Goal: Task Accomplishment & Management: Use online tool/utility

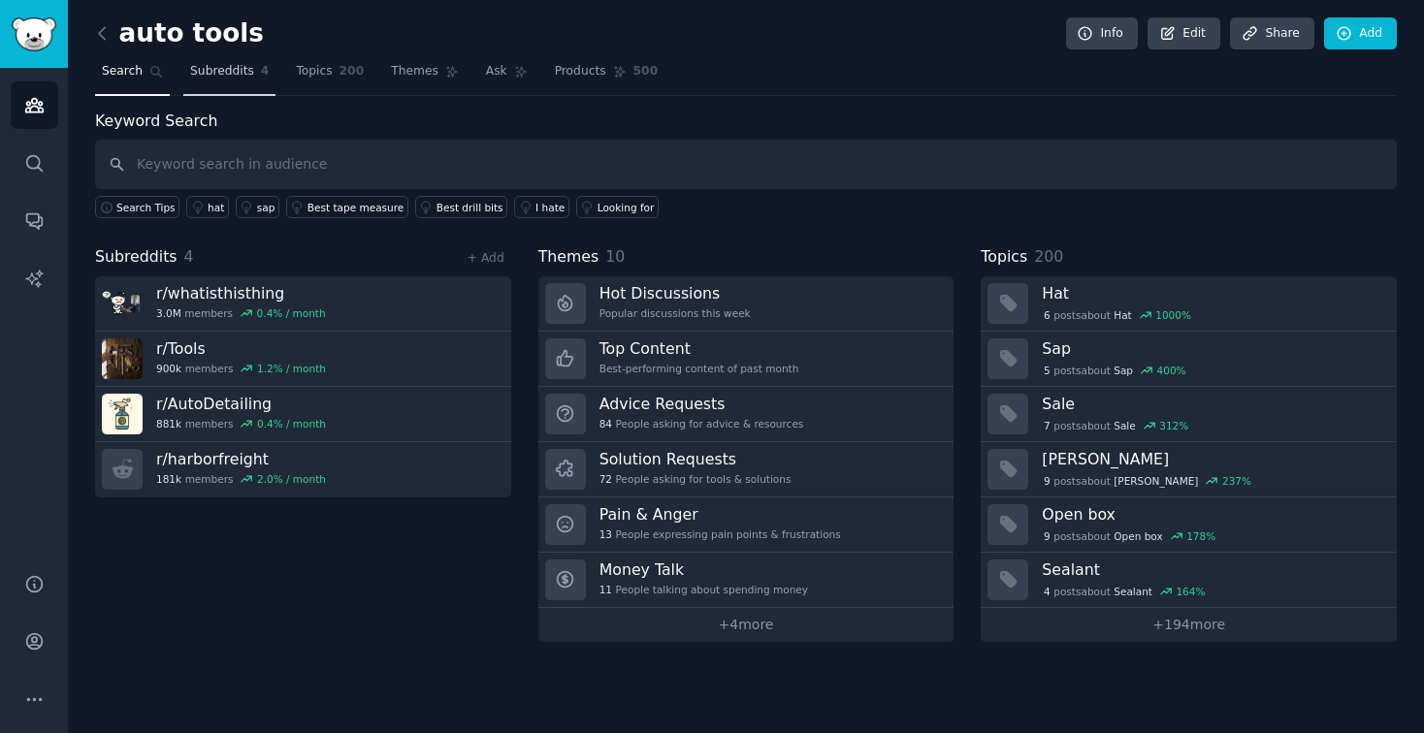
click at [231, 69] on span "Subreddits" at bounding box center [222, 71] width 64 height 17
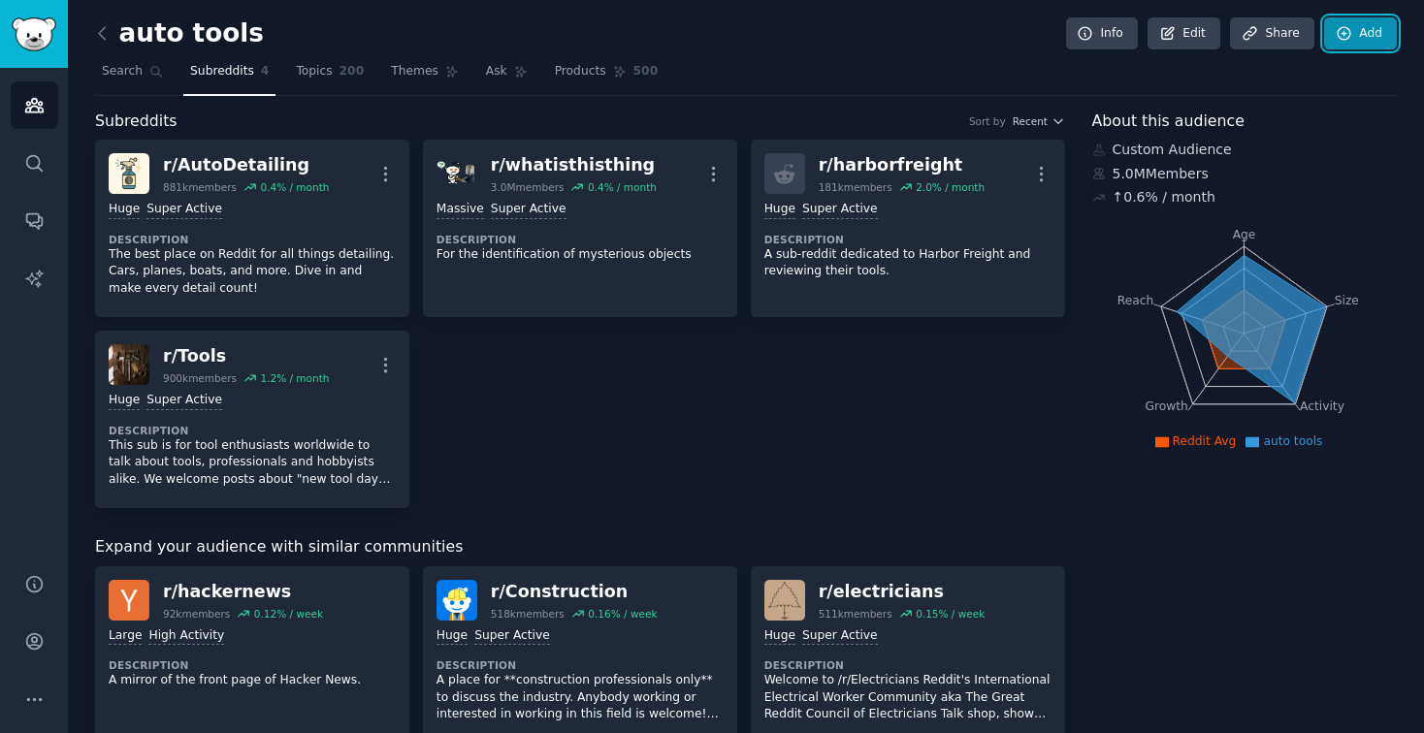
click at [1356, 39] on link "Add" at bounding box center [1360, 33] width 73 height 33
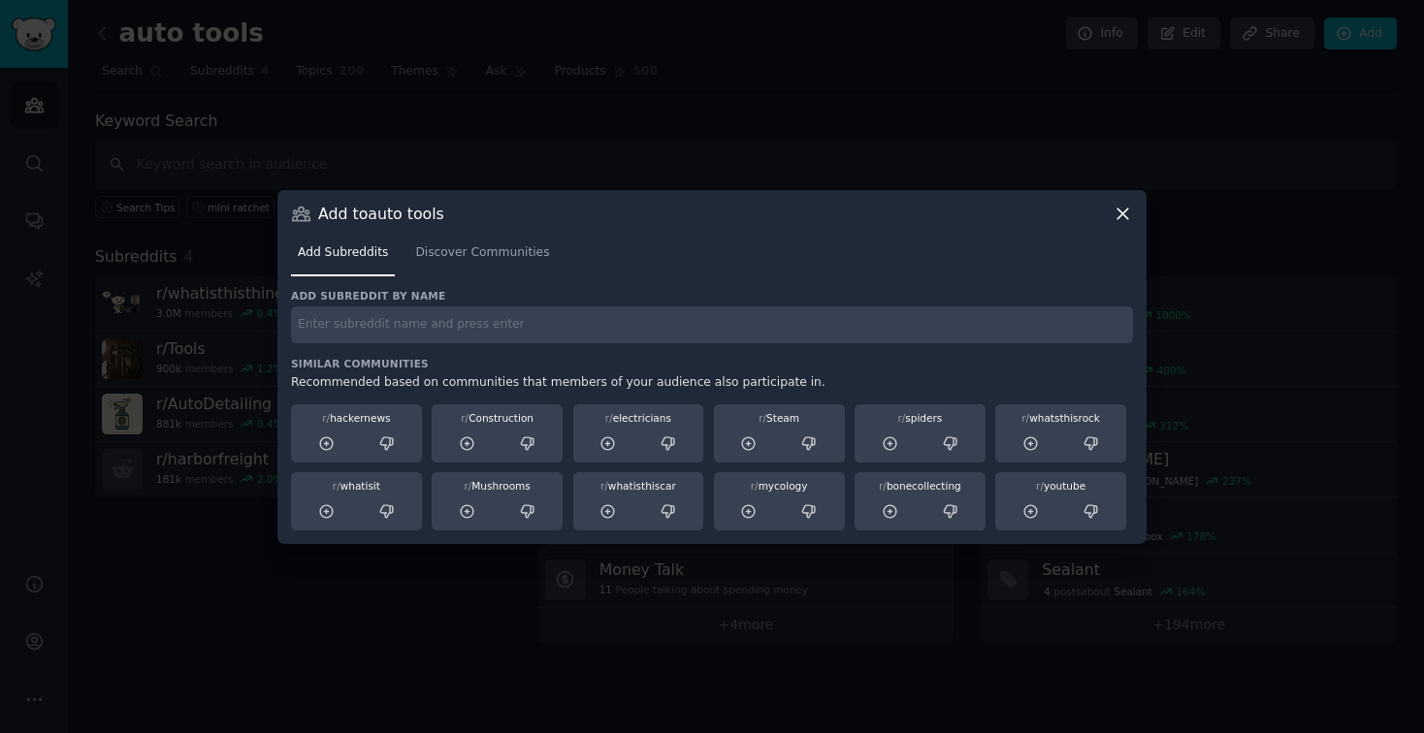
click at [748, 327] on input "text" at bounding box center [712, 325] width 842 height 38
type input "multitoolss"
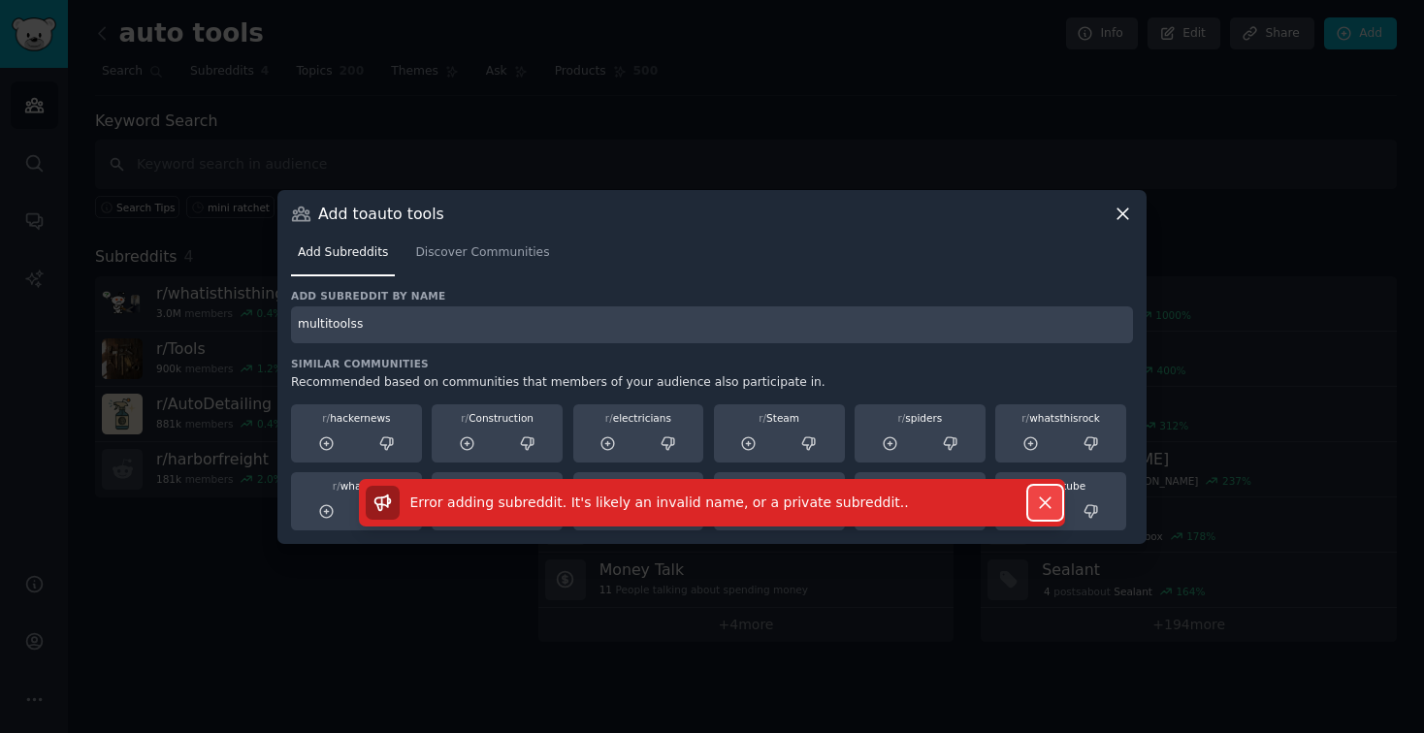
click at [1048, 502] on icon "button" at bounding box center [1045, 503] width 20 height 20
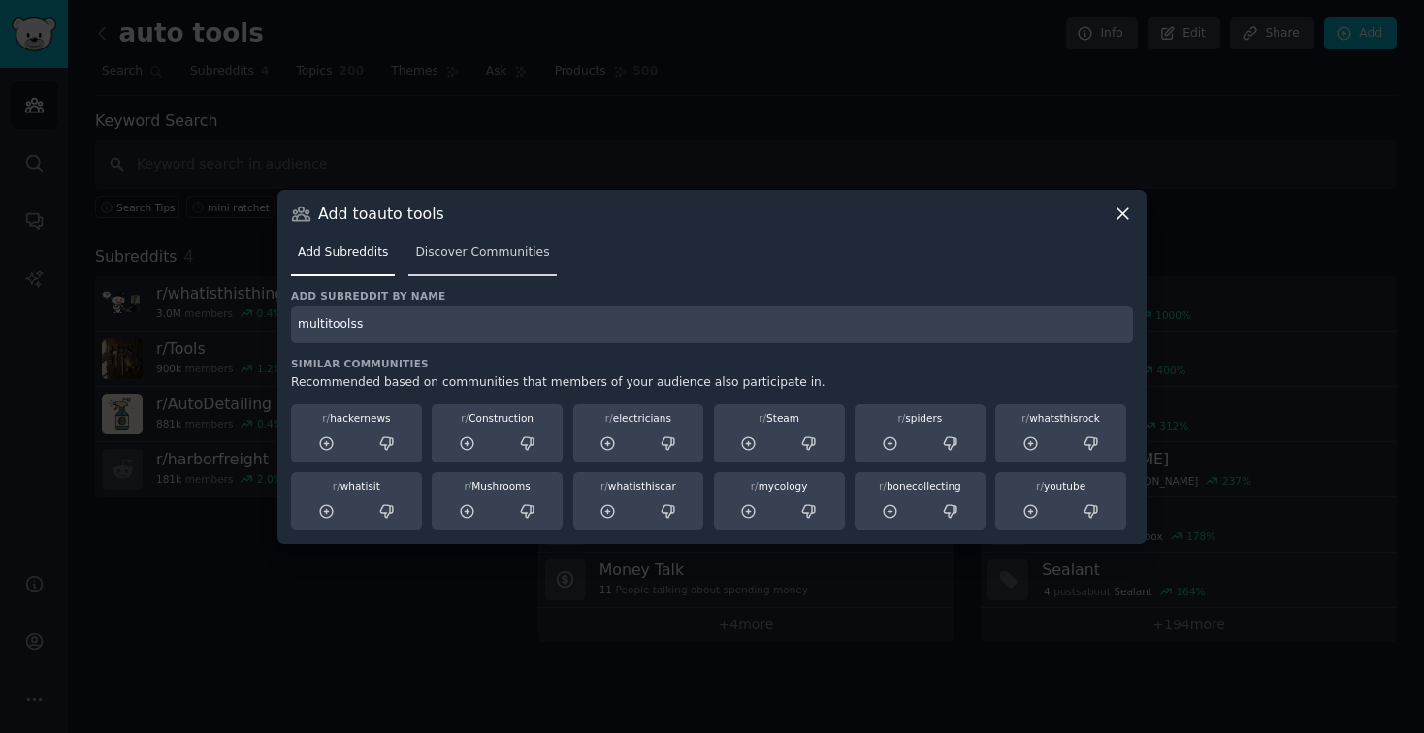
click at [474, 248] on span "Discover Communities" at bounding box center [482, 252] width 134 height 17
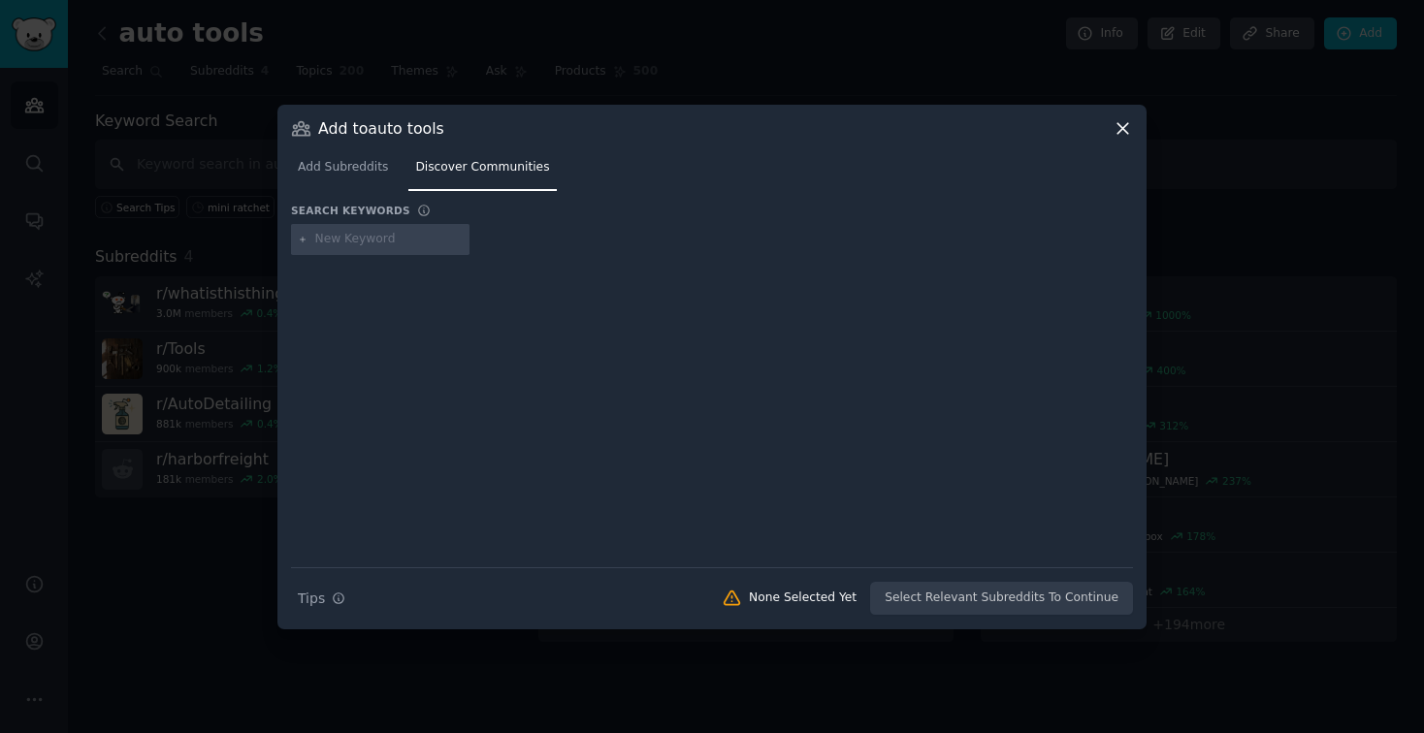
click at [367, 242] on input "text" at bounding box center [388, 239] width 147 height 17
type input "multitools"
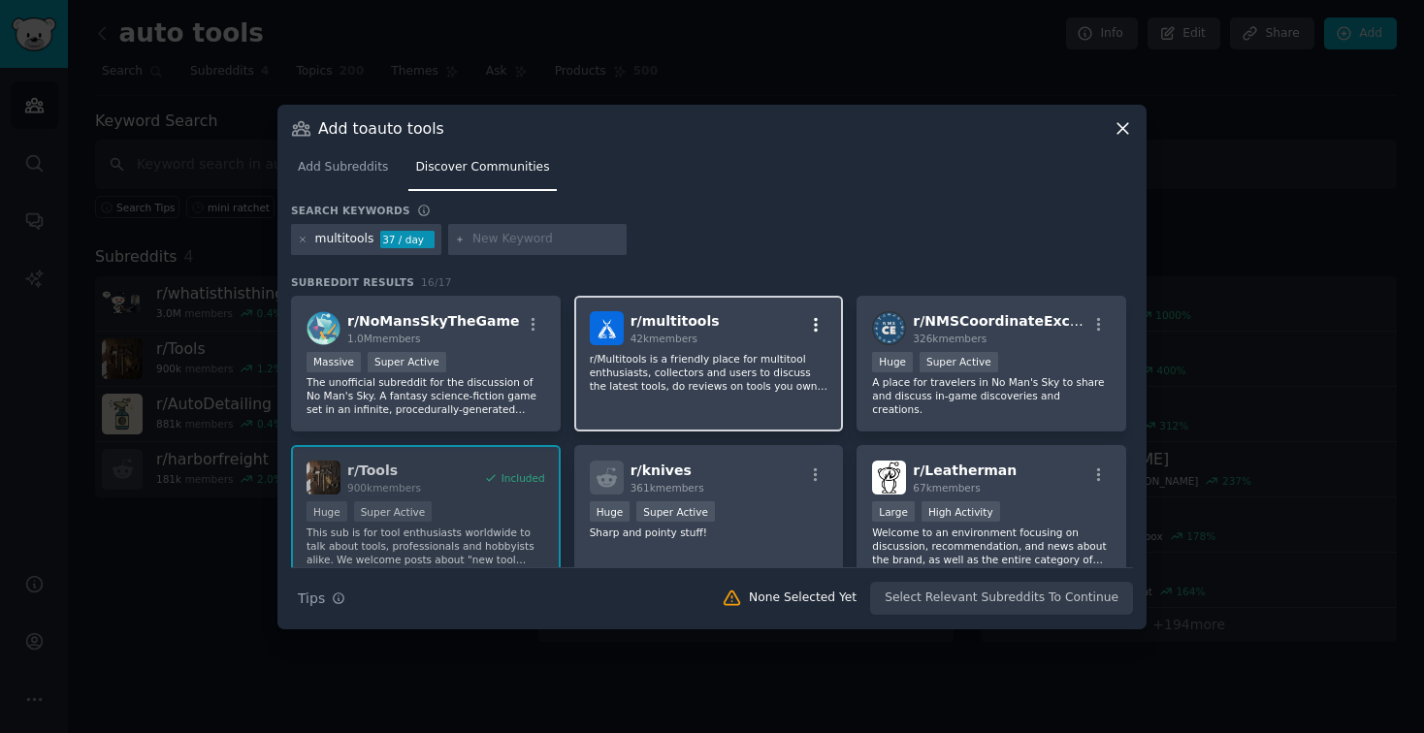
click at [812, 327] on icon "button" at bounding box center [815, 324] width 17 height 17
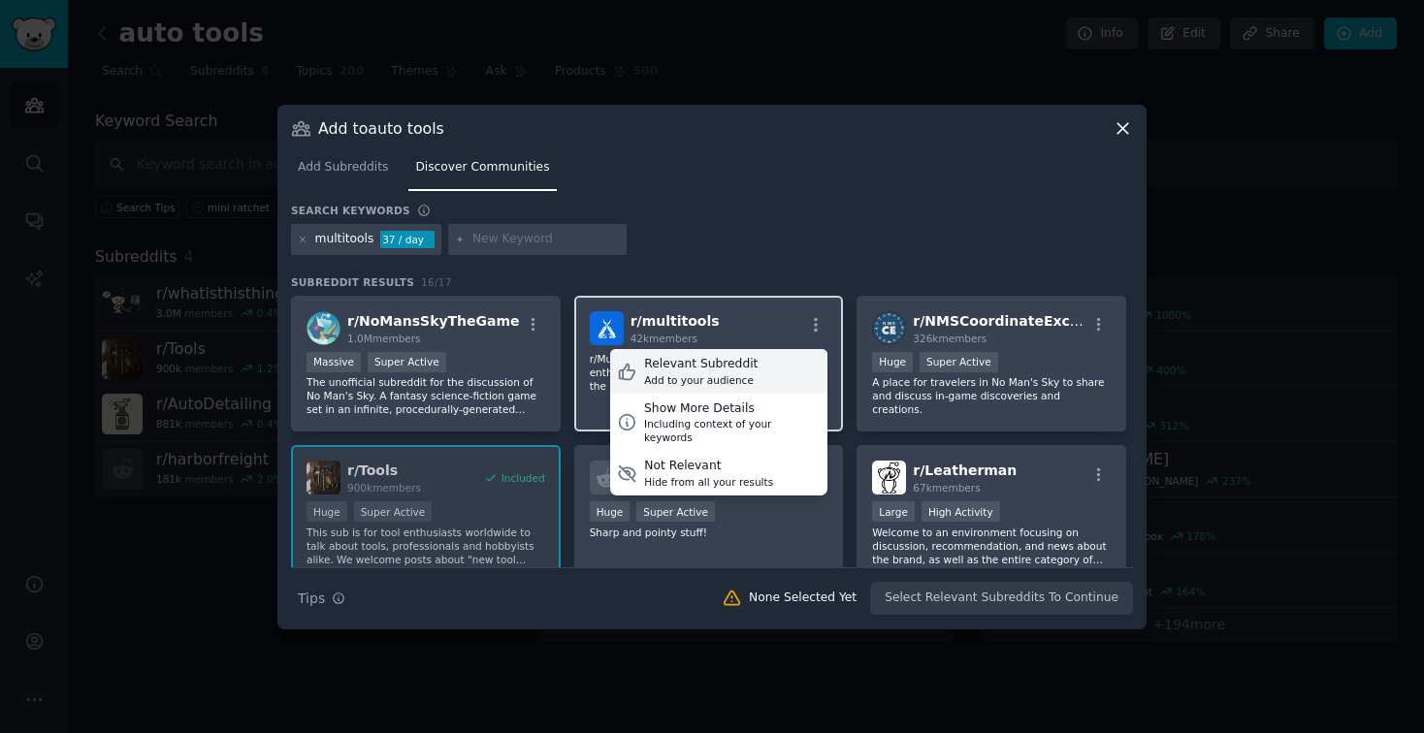
click at [713, 373] on div "Add to your audience" at bounding box center [700, 380] width 113 height 14
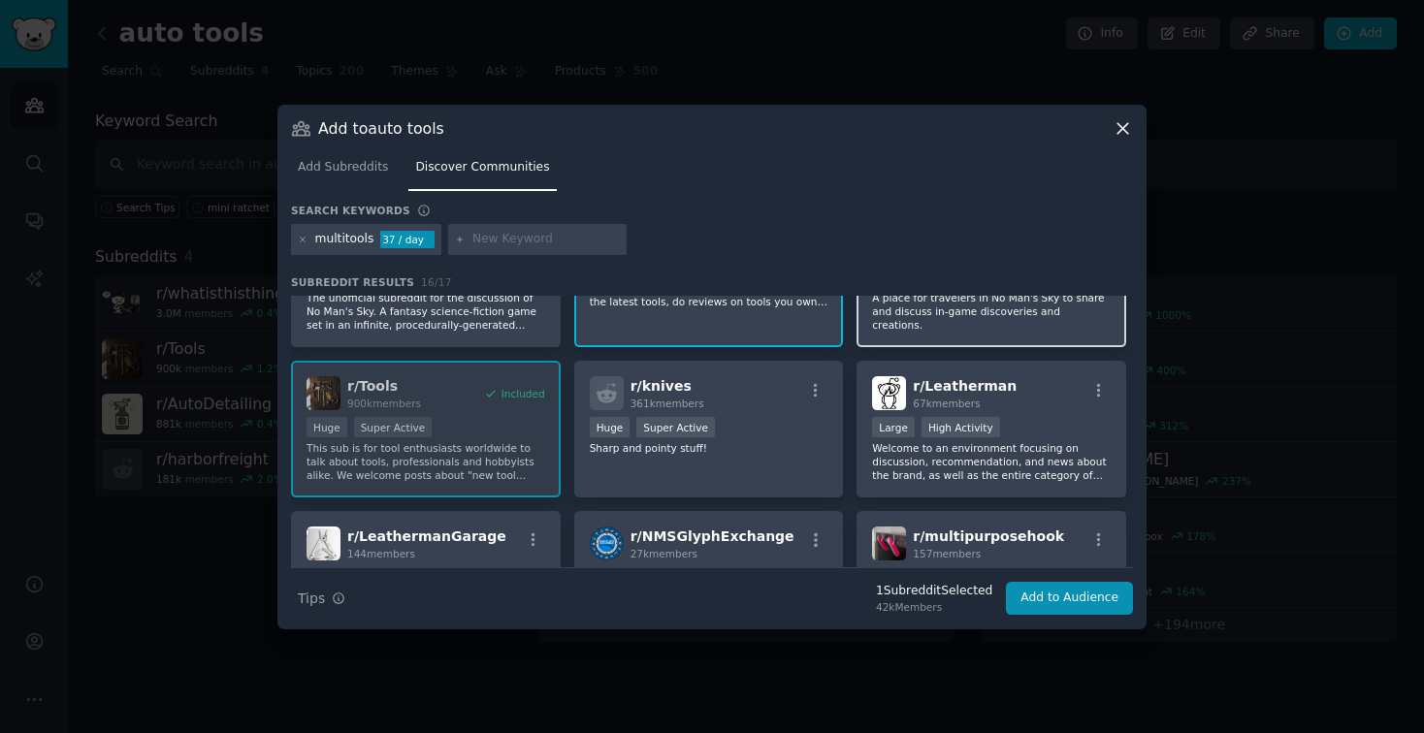
scroll to position [85, 0]
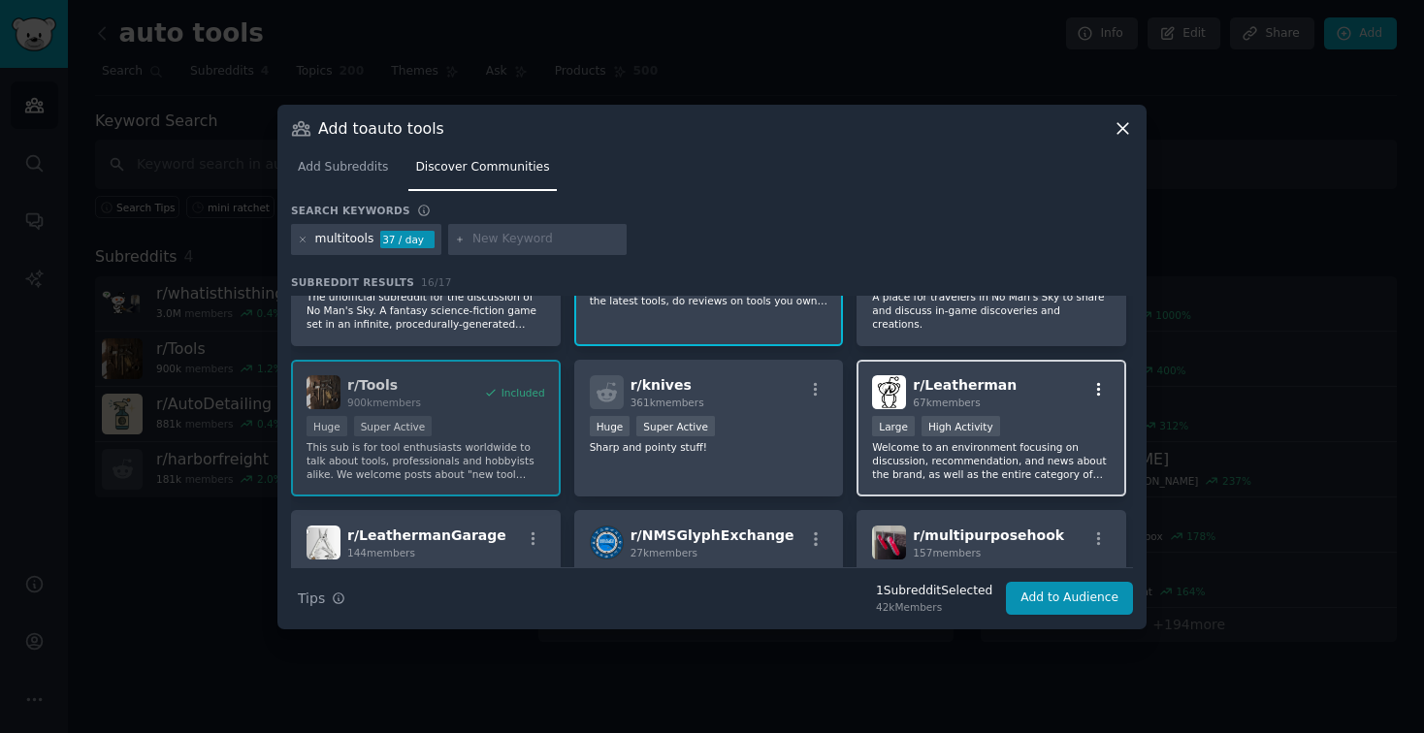
click at [1091, 387] on icon "button" at bounding box center [1098, 389] width 17 height 17
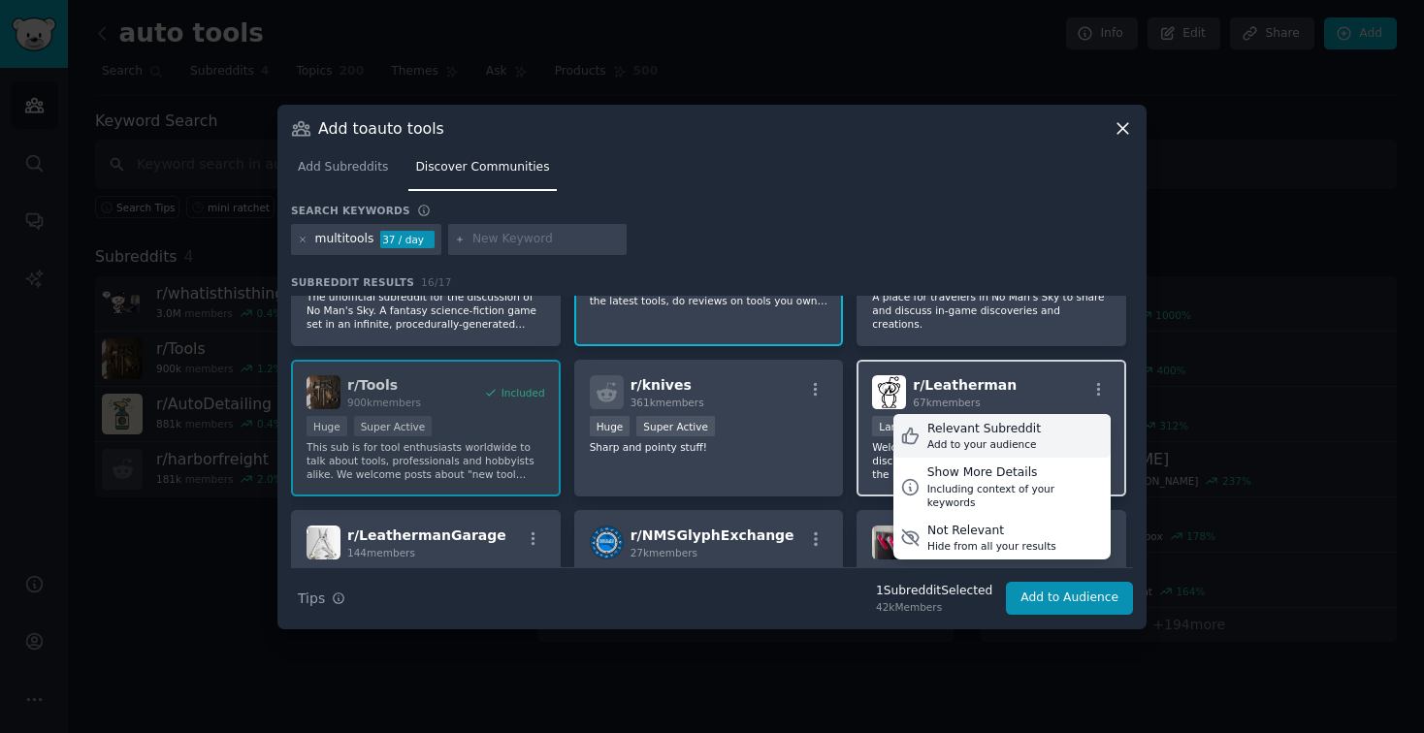
click at [998, 429] on div "Relevant Subreddit" at bounding box center [983, 429] width 113 height 17
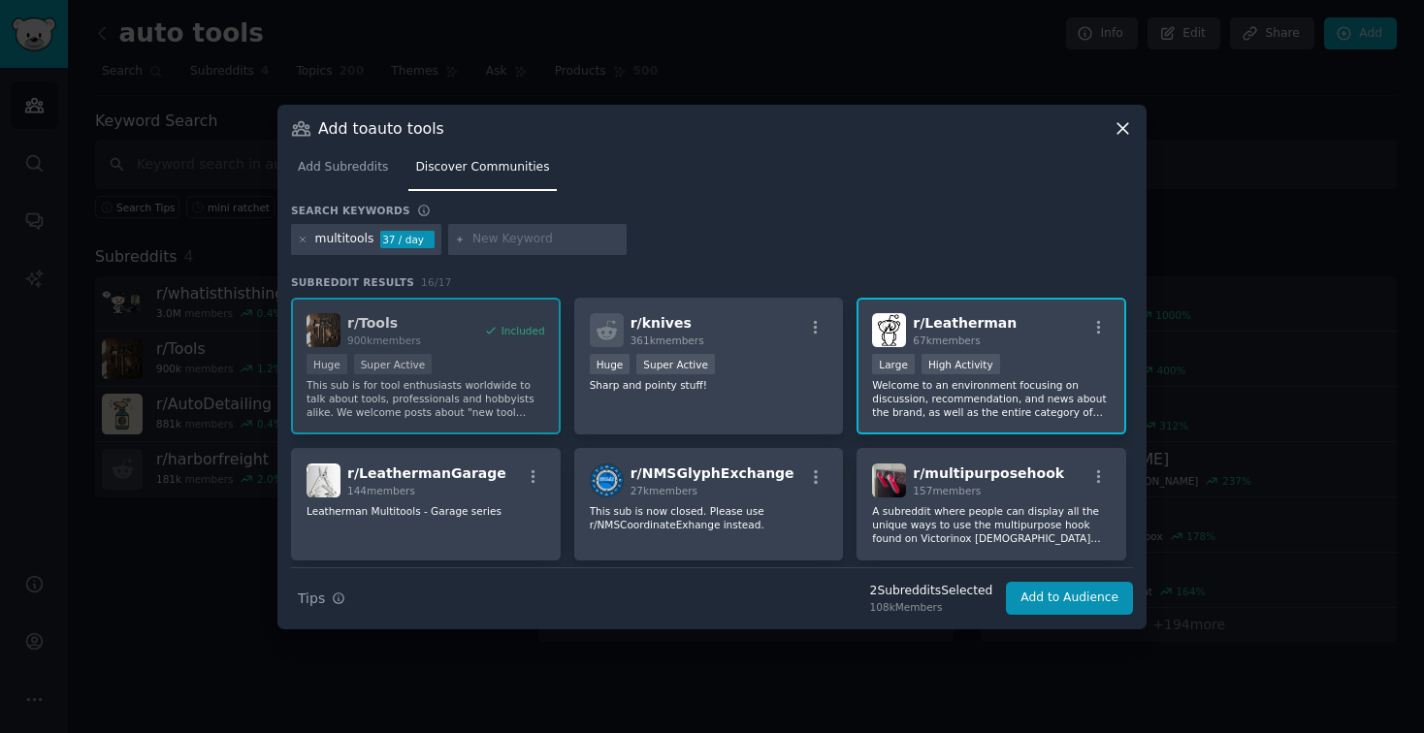
scroll to position [176, 0]
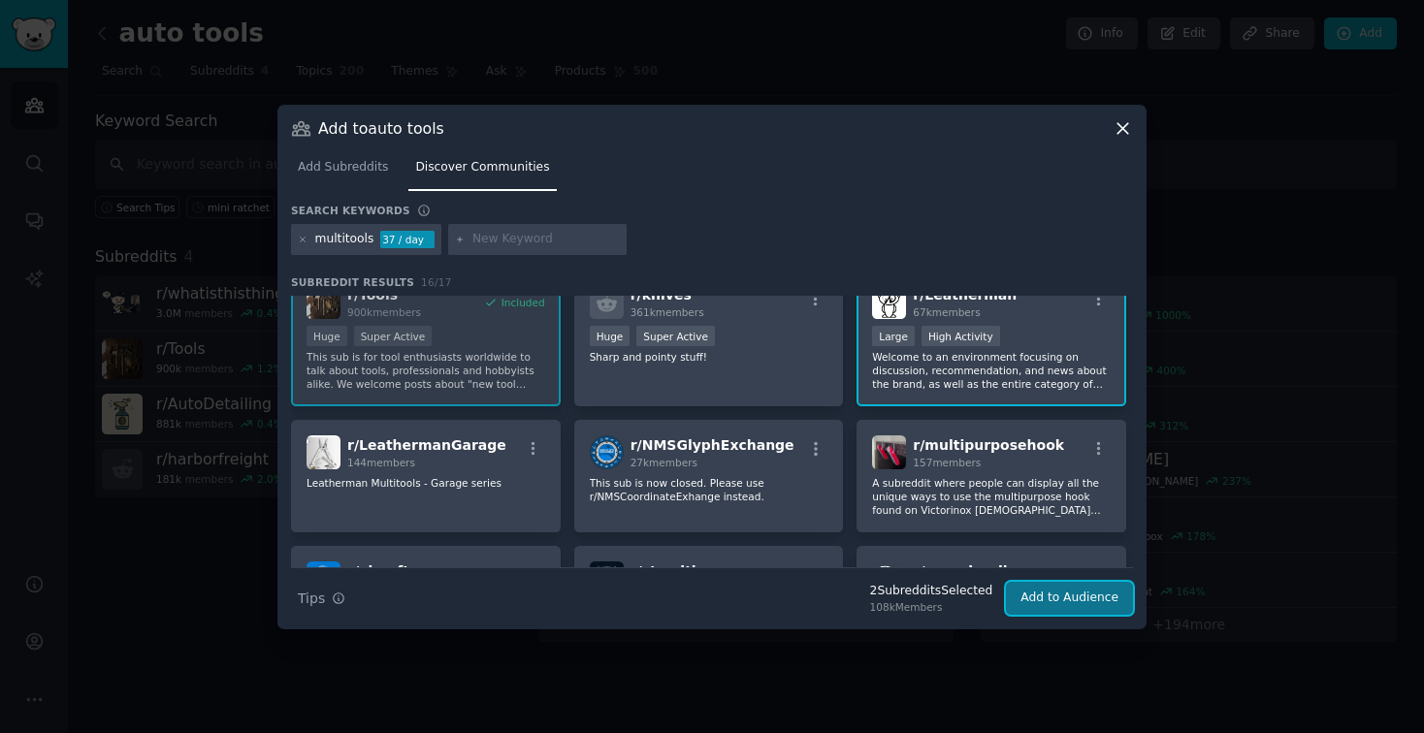
click at [1069, 598] on button "Add to Audience" at bounding box center [1069, 598] width 127 height 33
